Goal: Transaction & Acquisition: Purchase product/service

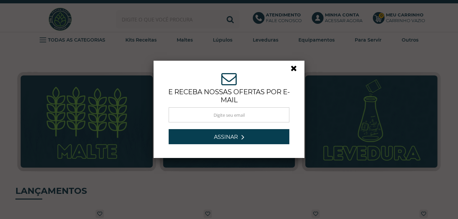
click at [293, 72] on link at bounding box center [297, 70] width 12 height 12
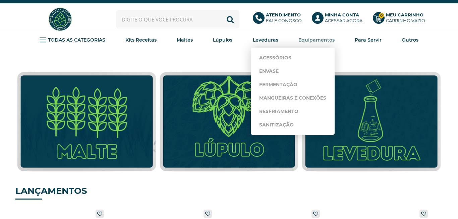
click at [313, 38] on strong "Equipamentos" at bounding box center [316, 40] width 36 height 6
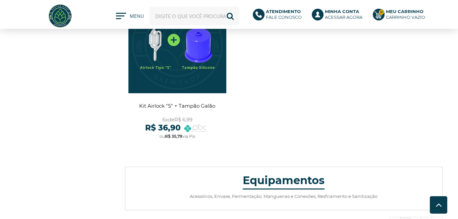
scroll to position [2523, 0]
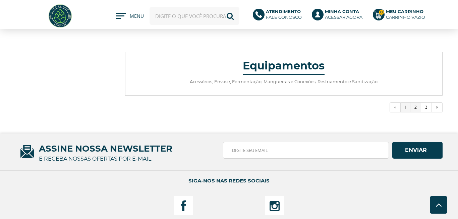
click at [416, 104] on link "2" at bounding box center [416, 107] width 11 height 10
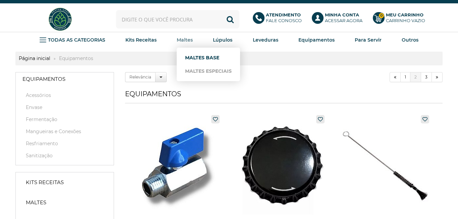
click at [197, 56] on link "Maltes Base" at bounding box center [208, 57] width 47 height 13
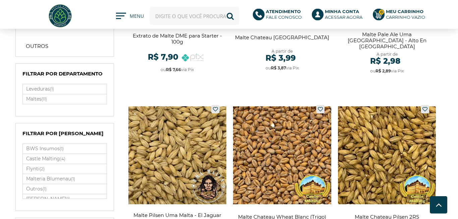
scroll to position [191, 0]
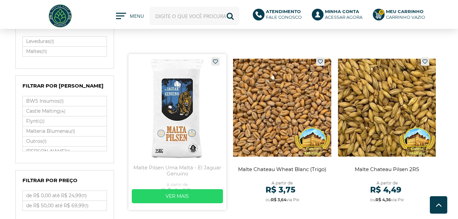
click at [199, 144] on link at bounding box center [177, 132] width 98 height 156
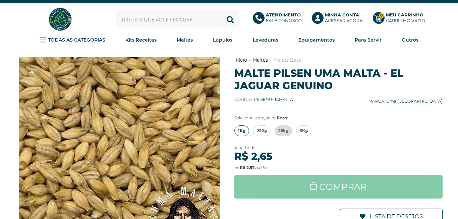
click at [241, 130] on span "1Kg" at bounding box center [241, 131] width 7 height 10
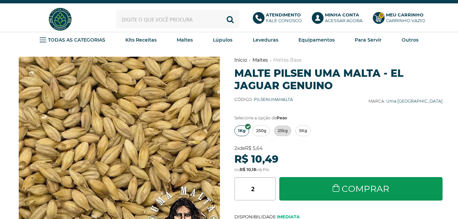
type input "2"
click at [272, 186] on input "2" at bounding box center [255, 188] width 42 height 23
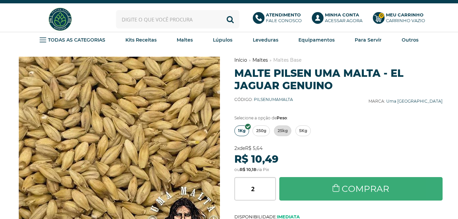
click at [316, 184] on link "Comprar" at bounding box center [360, 188] width 163 height 23
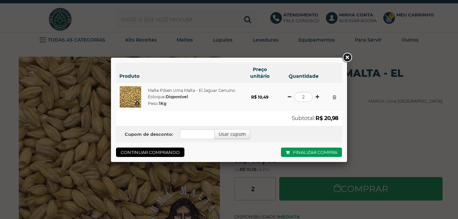
click at [347, 56] on link at bounding box center [347, 58] width 12 height 12
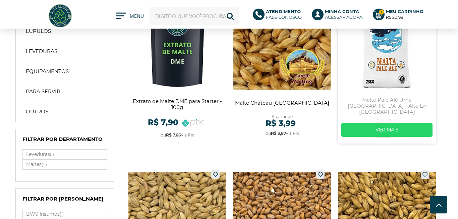
scroll to position [76, 0]
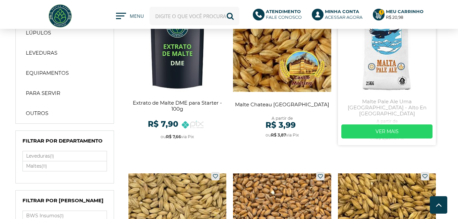
click at [395, 57] on link at bounding box center [387, 67] width 98 height 156
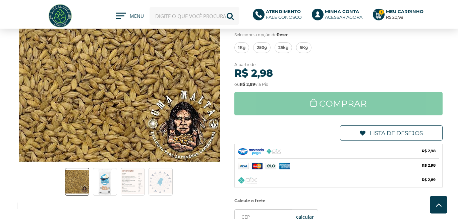
scroll to position [38, 0]
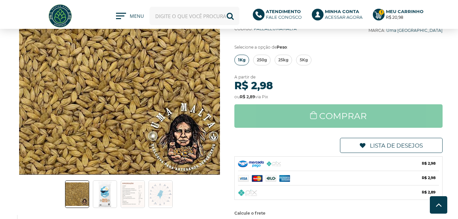
click at [242, 55] on span "1Kg" at bounding box center [241, 60] width 7 height 10
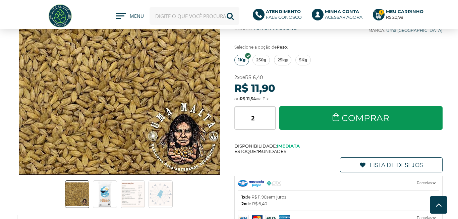
type input "2"
click at [274, 106] on input "2" at bounding box center [255, 117] width 42 height 23
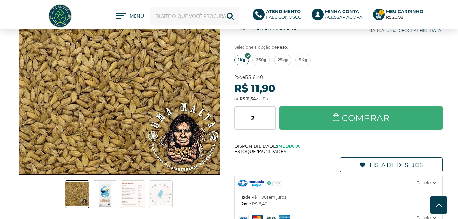
click at [306, 106] on link "Comprar" at bounding box center [360, 117] width 163 height 23
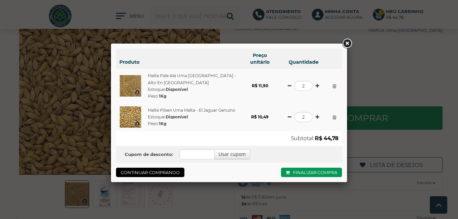
click at [344, 45] on link at bounding box center [347, 44] width 12 height 12
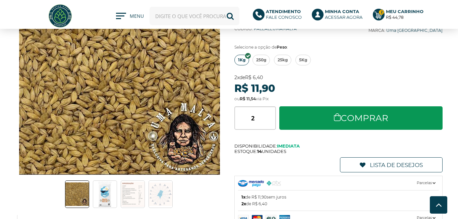
click at [210, 16] on input "text" at bounding box center [195, 16] width 90 height 18
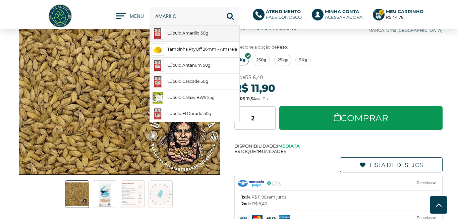
click at [193, 33] on link "Lúpulo Amarillo 50g" at bounding box center [195, 33] width 90 height 16
type input "Lúpulo Amarillo 50g"
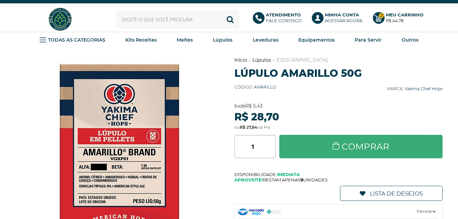
click at [313, 145] on link "Comprar" at bounding box center [360, 146] width 163 height 23
